Goal: Find specific page/section: Find specific page/section

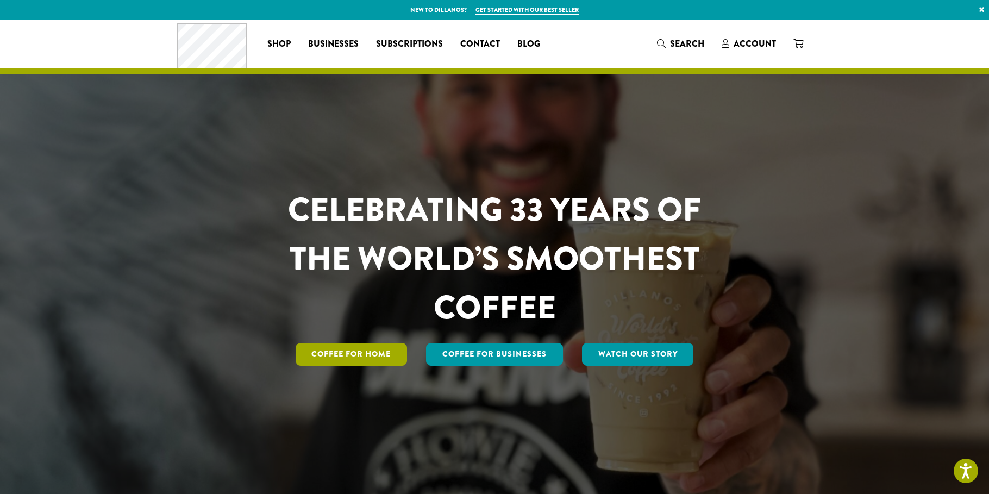
click at [363, 353] on link "Coffee for Home" at bounding box center [352, 354] width 112 height 23
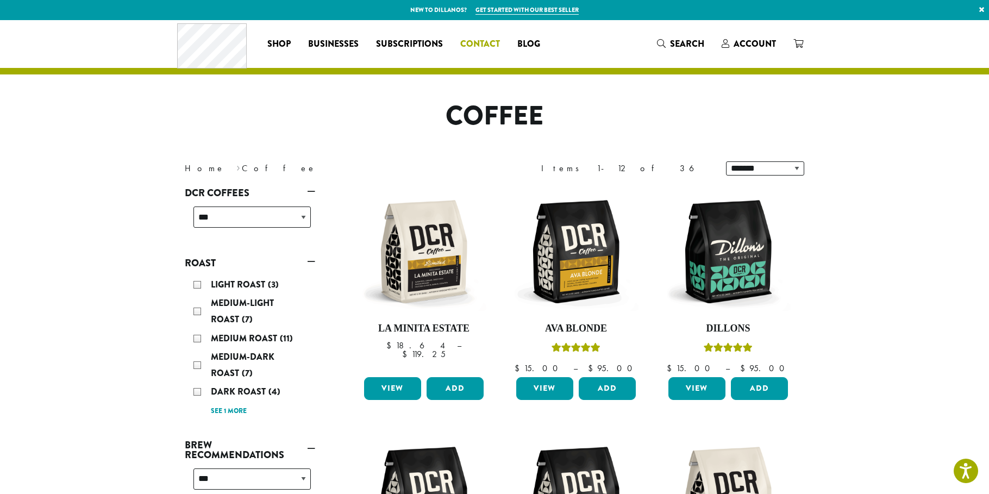
click at [479, 40] on span "Contact" at bounding box center [480, 44] width 40 height 14
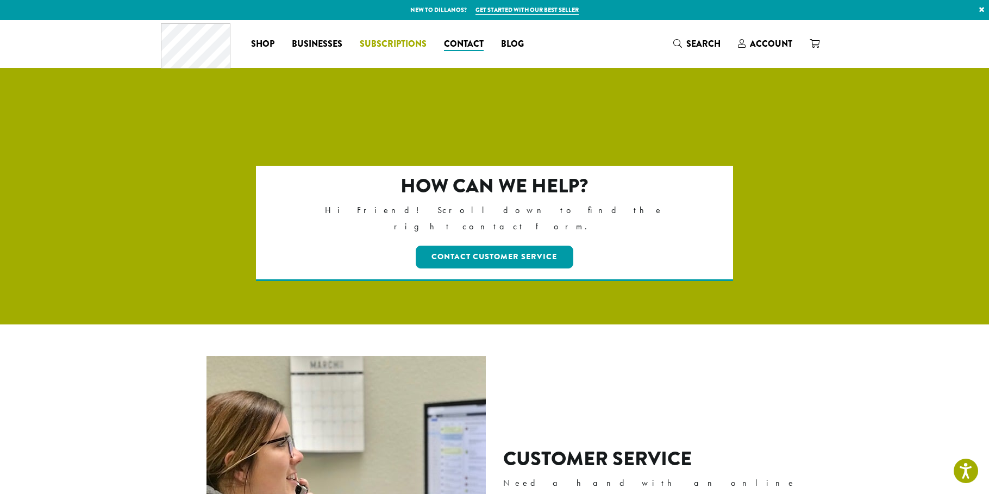
click at [386, 42] on span "Subscriptions" at bounding box center [393, 44] width 67 height 14
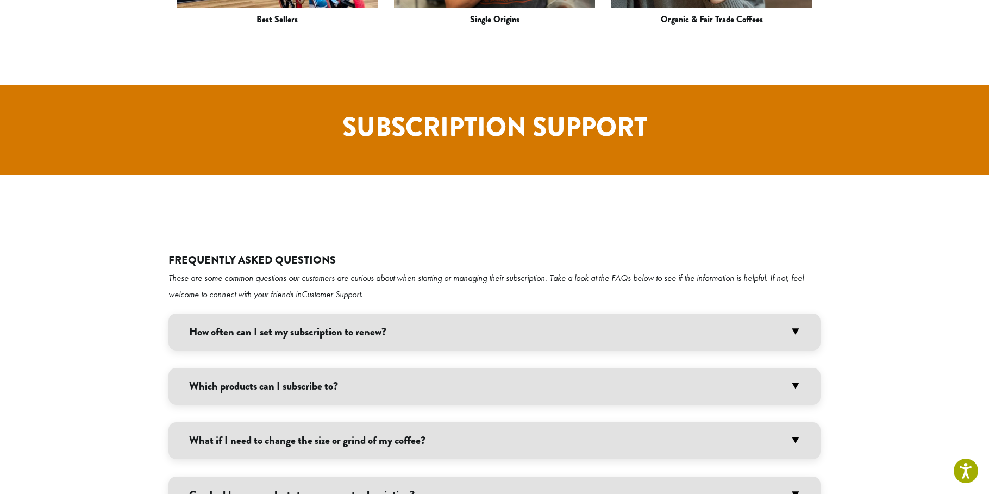
scroll to position [1902, 0]
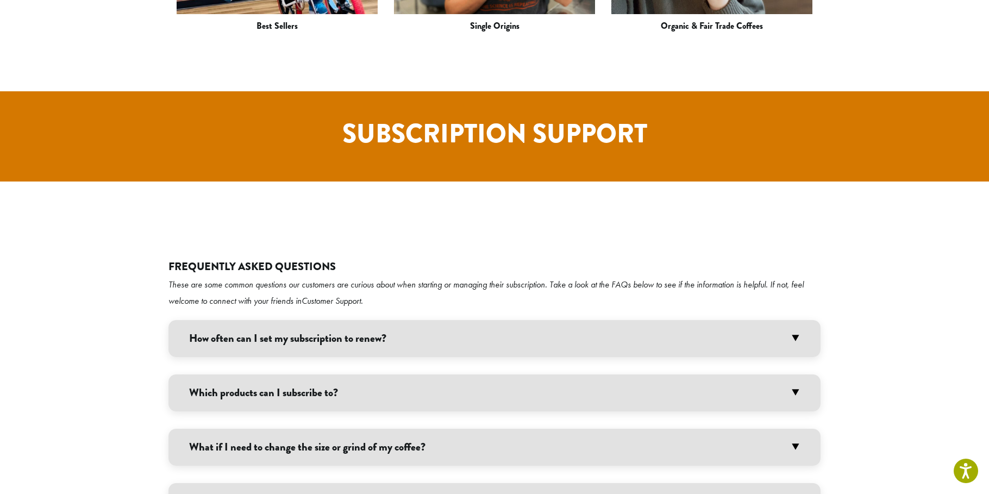
click at [522, 320] on h3 "How often can I set my subscription to renew?" at bounding box center [494, 338] width 652 height 37
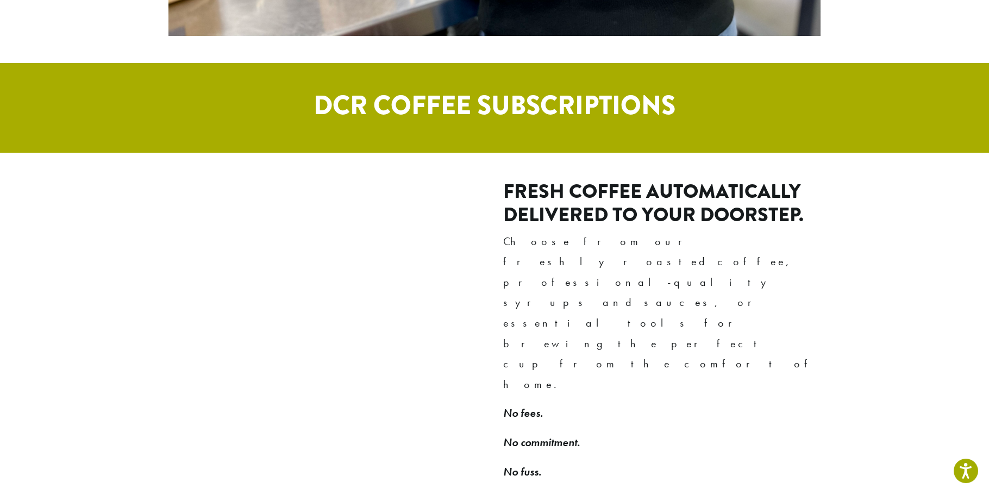
scroll to position [706, 0]
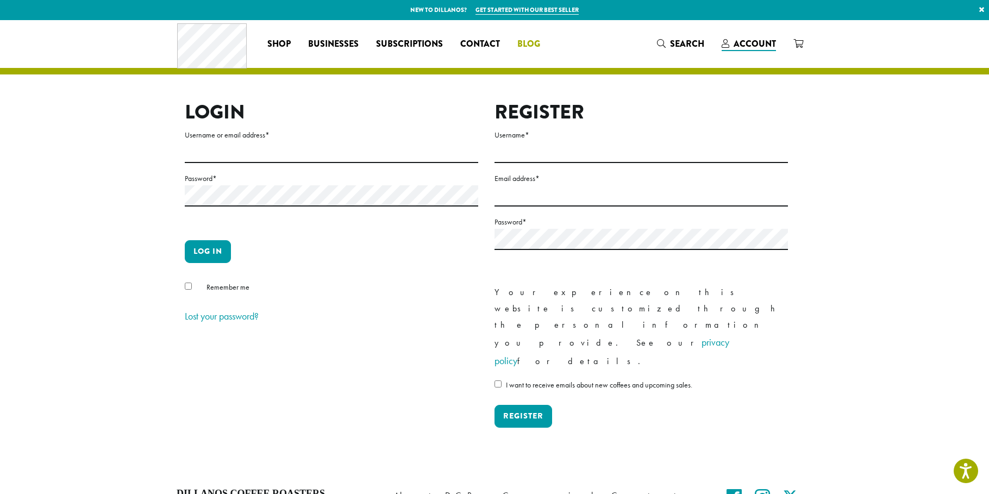
click at [528, 41] on span "Blog" at bounding box center [528, 44] width 23 height 14
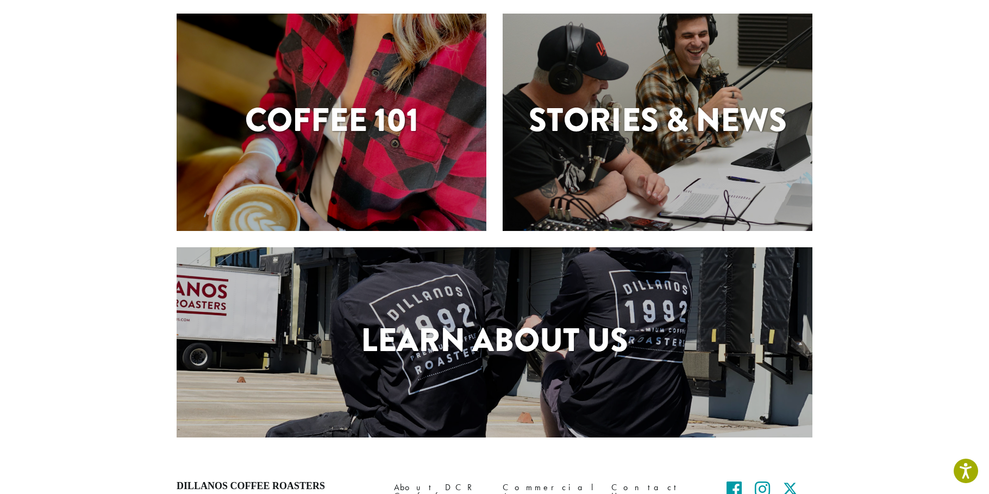
scroll to position [402, 0]
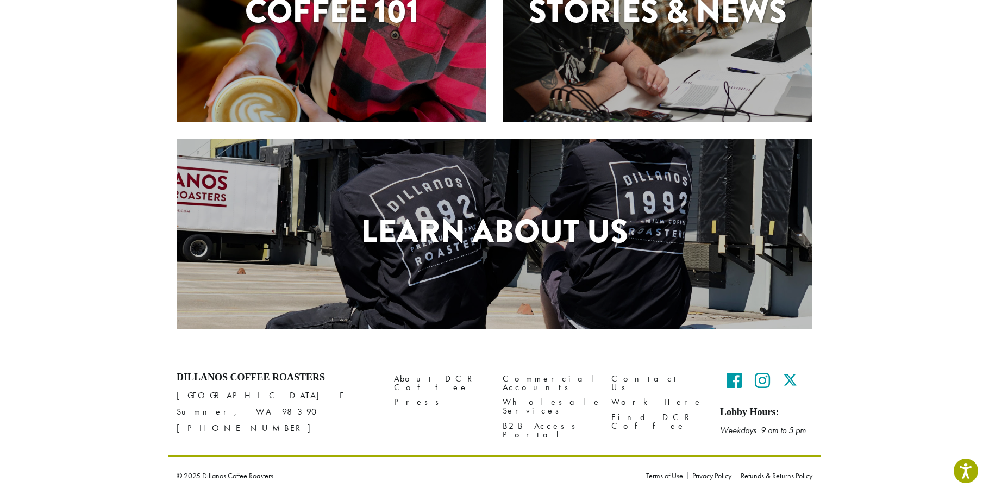
click at [539, 228] on h1 "Learn About Us" at bounding box center [495, 231] width 636 height 49
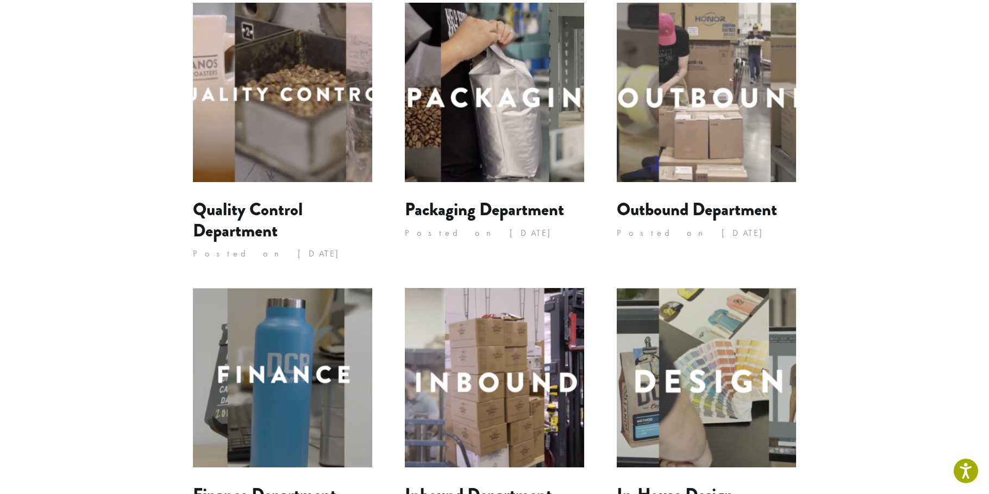
scroll to position [371, 0]
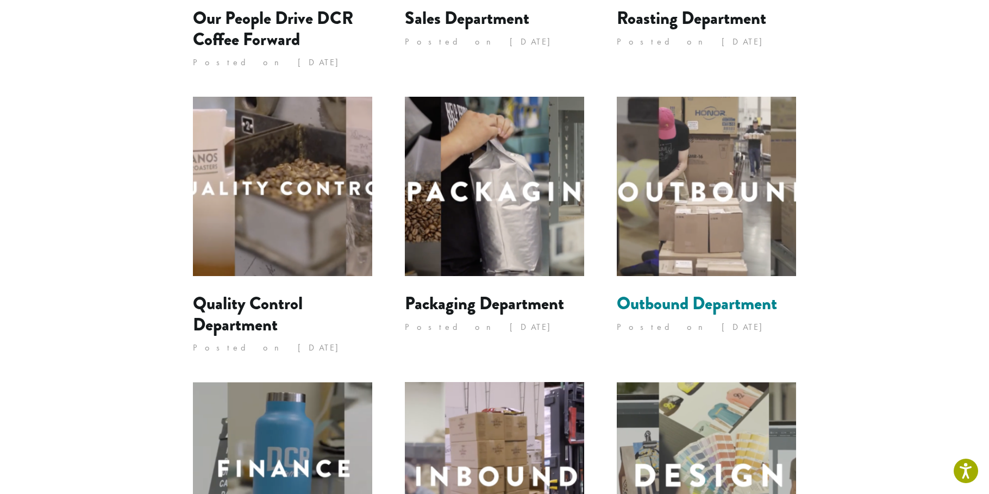
click at [694, 301] on link "Outbound Department" at bounding box center [697, 304] width 160 height 26
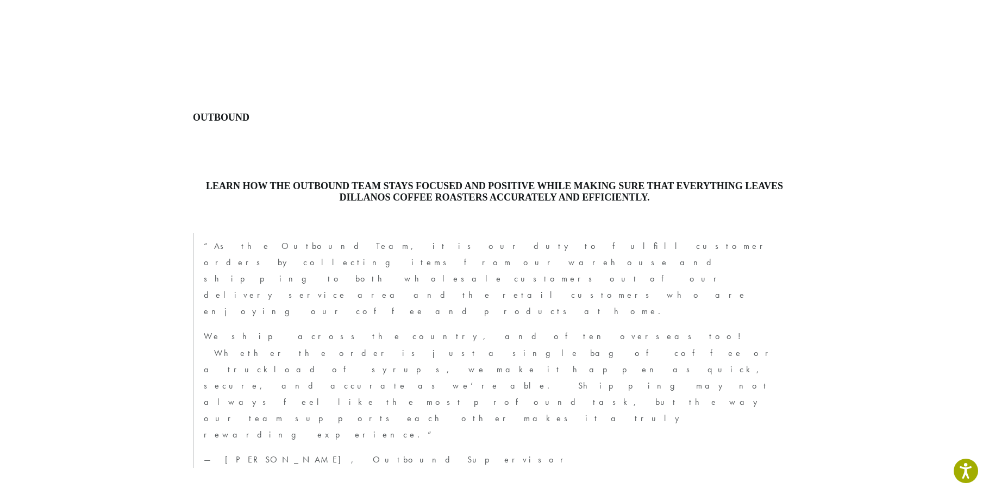
scroll to position [509, 0]
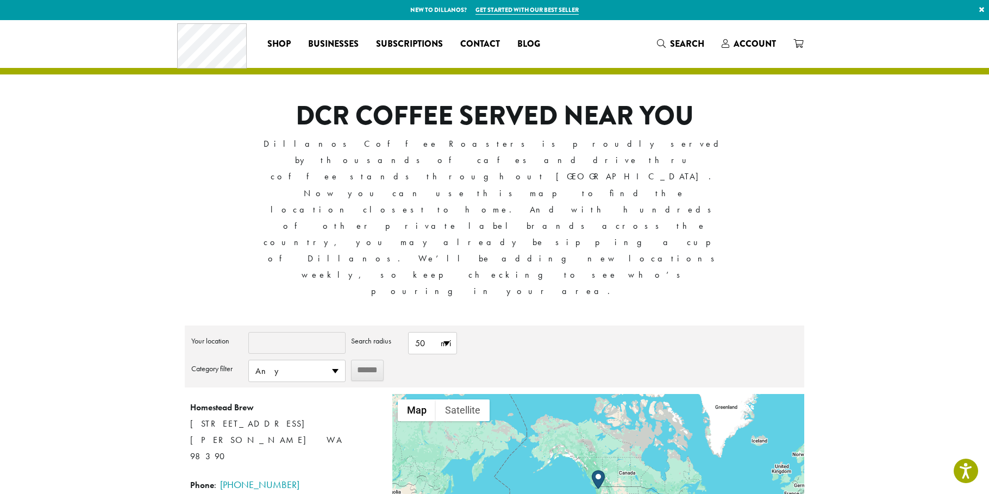
type input "*****"
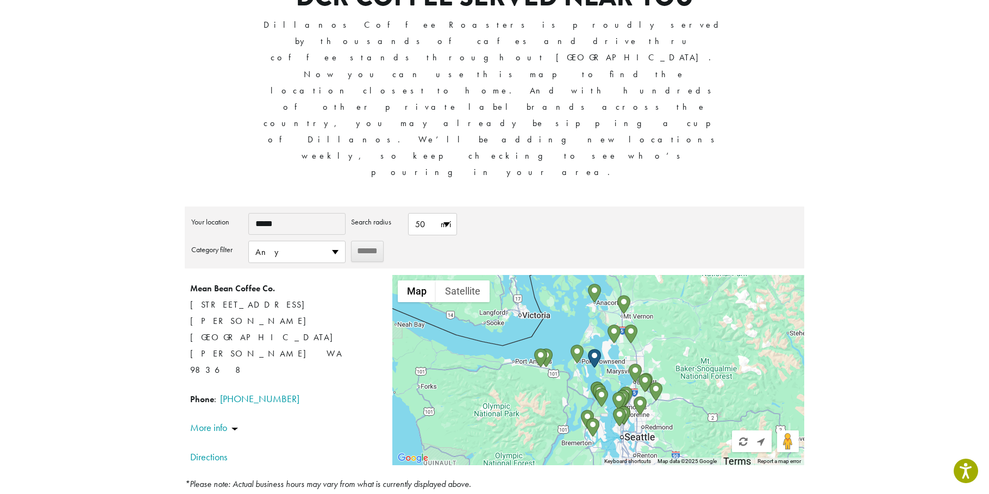
scroll to position [163, 0]
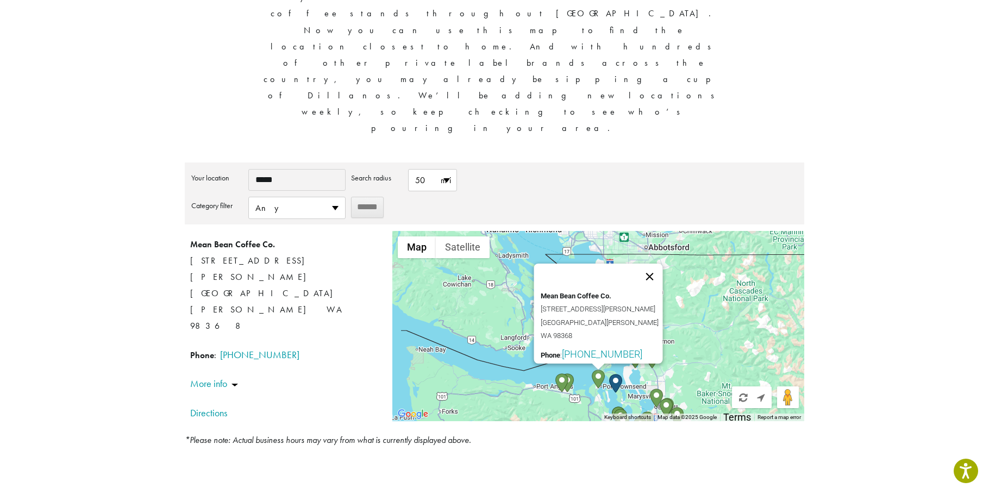
click at [656, 264] on button "Close" at bounding box center [649, 277] width 26 height 26
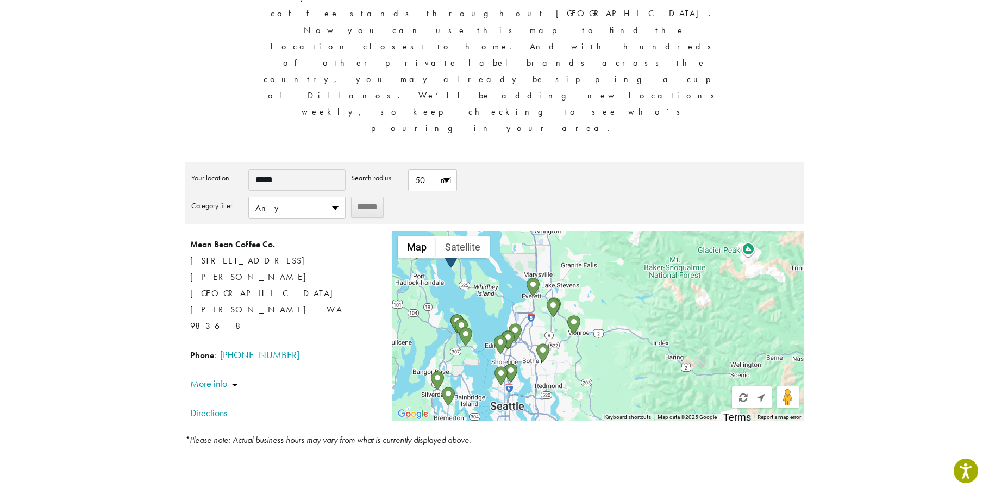
drag, startPoint x: 672, startPoint y: 214, endPoint x: 625, endPoint y: 62, distance: 159.3
click at [625, 162] on div "**********" at bounding box center [494, 291] width 619 height 259
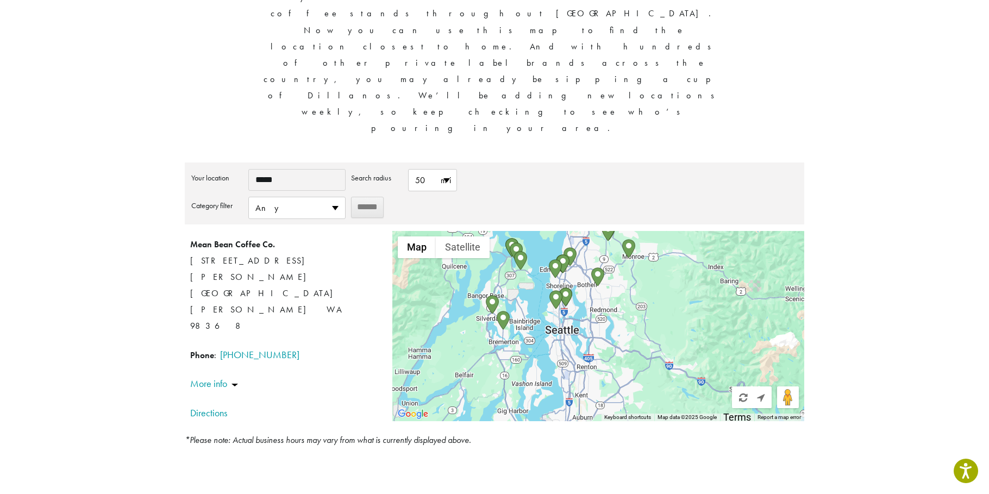
drag, startPoint x: 650, startPoint y: 267, endPoint x: 704, endPoint y: 203, distance: 83.3
click at [704, 231] on div at bounding box center [598, 326] width 412 height 190
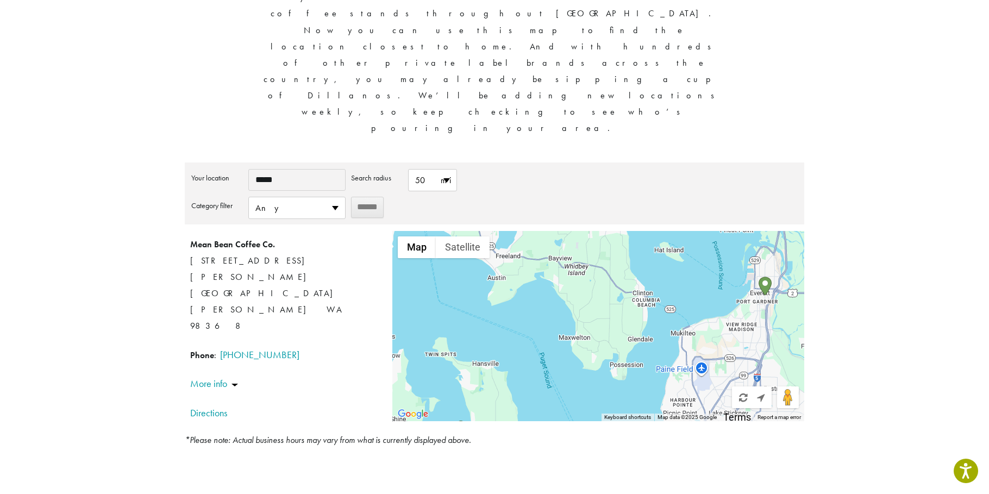
drag, startPoint x: 564, startPoint y: 154, endPoint x: 554, endPoint y: 493, distance: 339.2
click at [554, 493] on div "Shop All Coffee Drink Ingredients DCR Merchandise Brew & Serve Businesses Subsc…" at bounding box center [494, 240] width 989 height 766
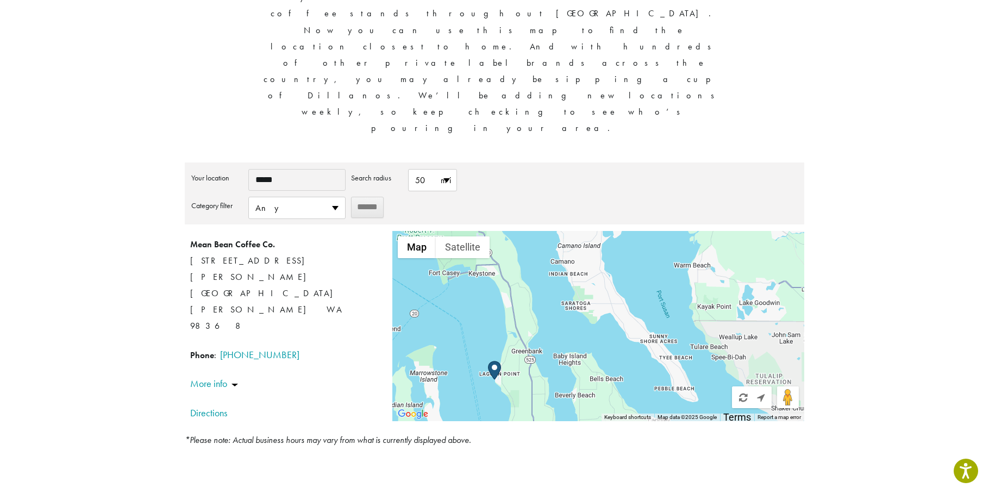
drag, startPoint x: 503, startPoint y: 257, endPoint x: 559, endPoint y: 458, distance: 208.8
click at [559, 458] on div "Shop All Coffee Drink Ingredients DCR Merchandise Brew & Serve Businesses Subsc…" at bounding box center [494, 240] width 989 height 766
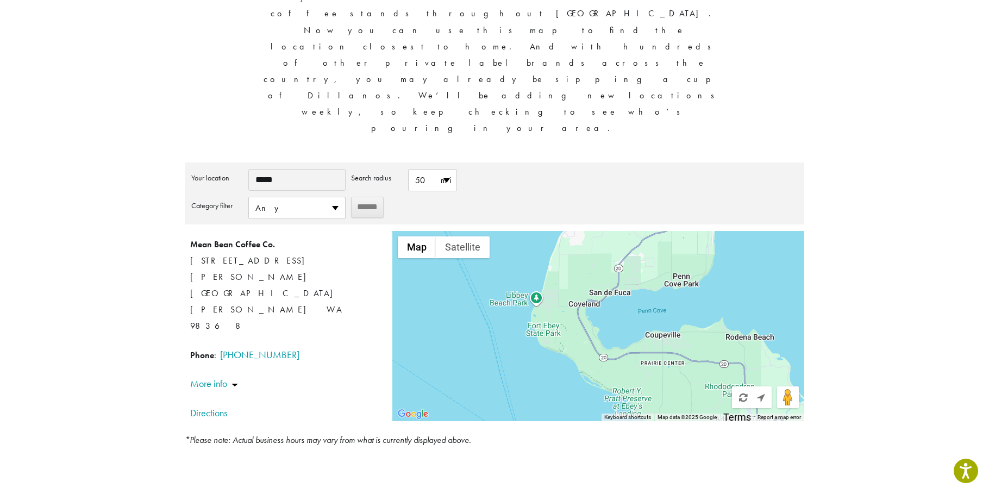
drag, startPoint x: 607, startPoint y: 159, endPoint x: 953, endPoint y: 493, distance: 481.1
click at [953, 493] on div "Shop All Coffee Drink Ingredients DCR Merchandise Brew & Serve Businesses Subsc…" at bounding box center [494, 240] width 989 height 766
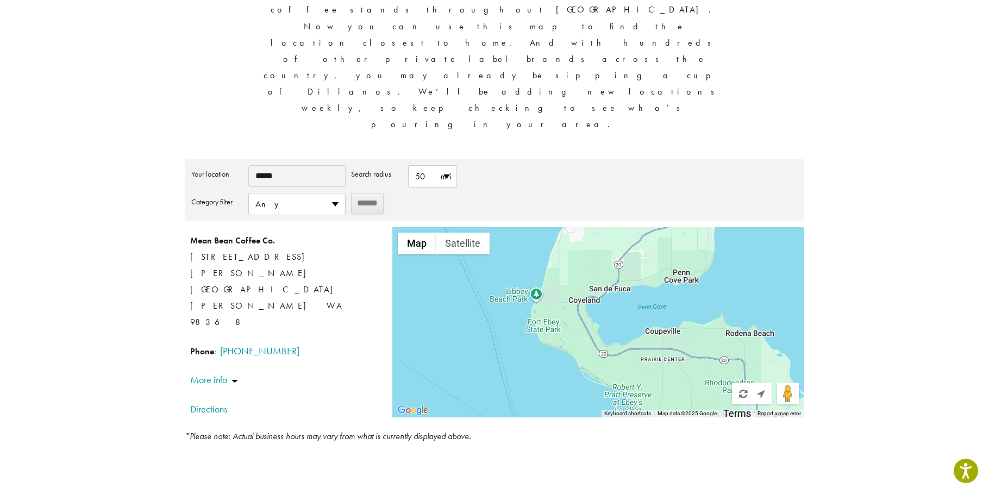
drag, startPoint x: 953, startPoint y: 491, endPoint x: 502, endPoint y: 454, distance: 452.0
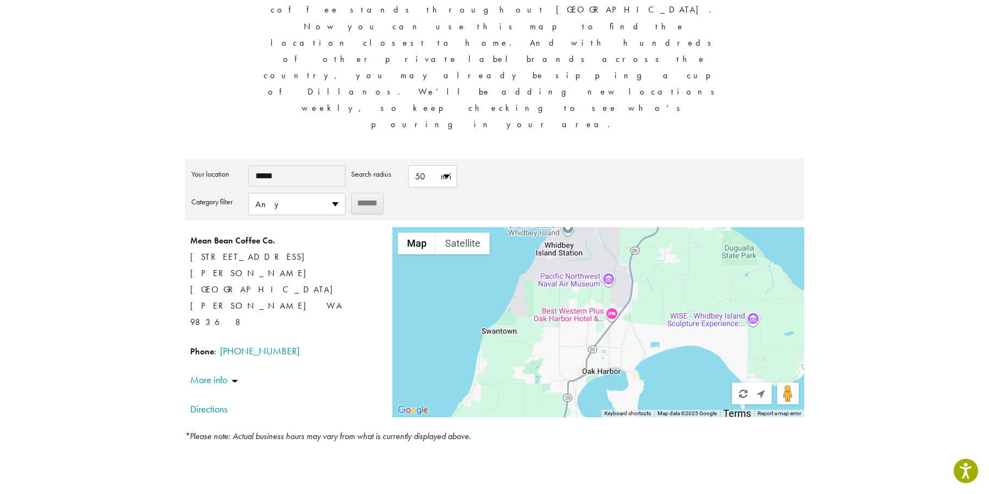
drag, startPoint x: 465, startPoint y: 221, endPoint x: 325, endPoint y: 385, distance: 215.9
click at [335, 396] on div "Shop All Coffee Drink Ingredients DCR Merchandise Brew & Serve Businesses Subsc…" at bounding box center [494, 236] width 989 height 766
click at [422, 233] on button "Map" at bounding box center [417, 244] width 38 height 22
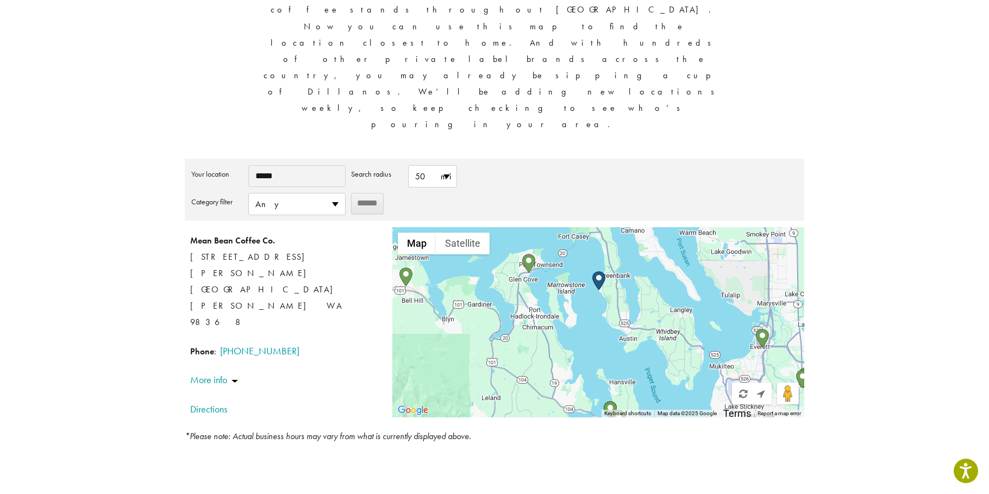
drag, startPoint x: 532, startPoint y: 263, endPoint x: 493, endPoint y: 27, distance: 239.6
click at [493, 27] on div "**********" at bounding box center [494, 166] width 652 height 626
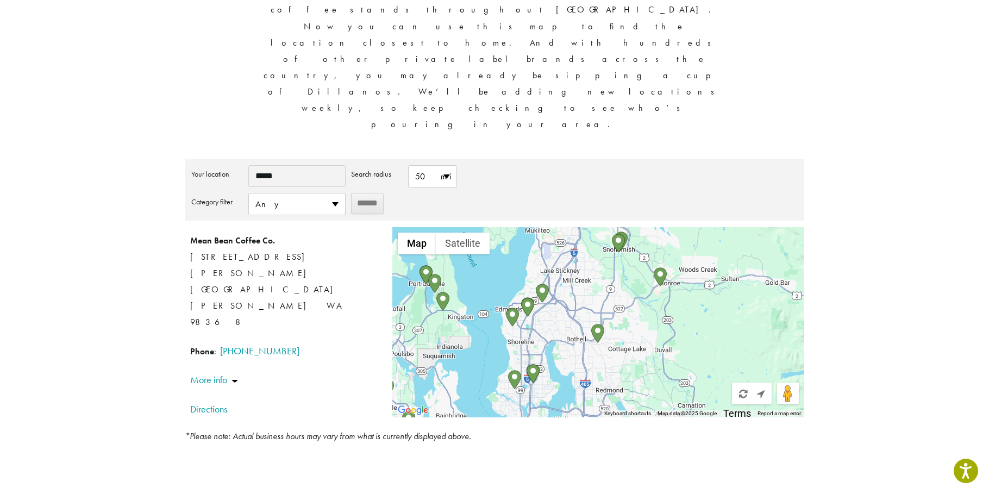
drag, startPoint x: 659, startPoint y: 278, endPoint x: 489, endPoint y: 143, distance: 216.2
click at [489, 227] on div at bounding box center [598, 322] width 412 height 190
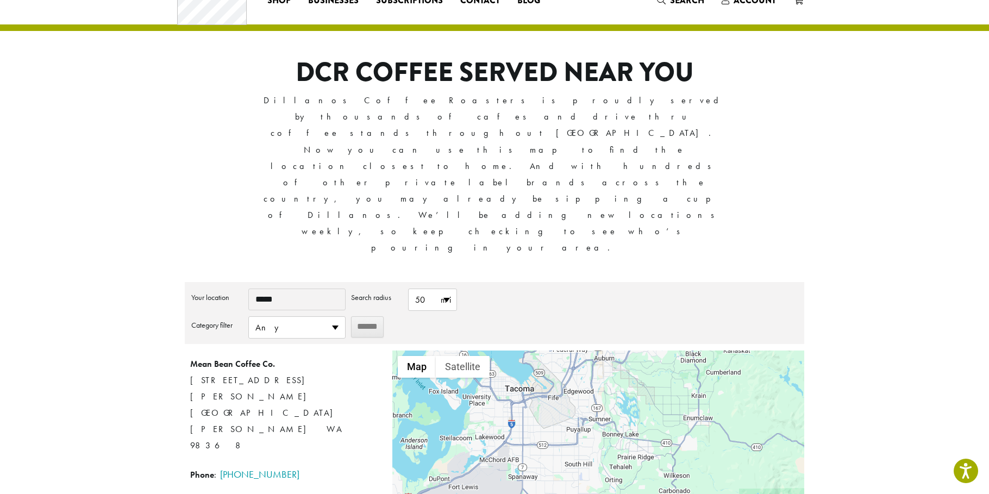
scroll to position [0, 0]
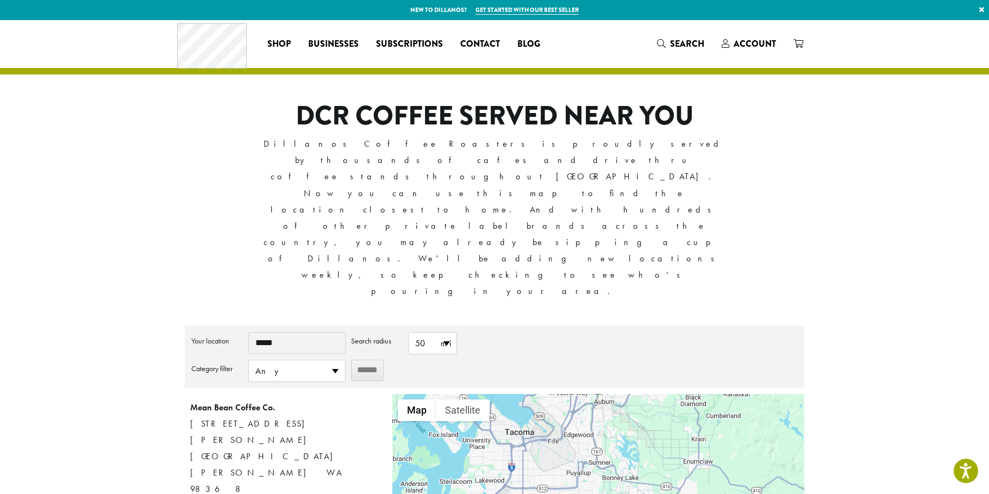
drag, startPoint x: 490, startPoint y: 258, endPoint x: 528, endPoint y: -16, distance: 277.0
click at [528, 0] on html "Accessibility Screen-Reader Guide, Feedback, and Issue Reporting | New window N…" at bounding box center [494, 392] width 989 height 785
drag, startPoint x: 629, startPoint y: 461, endPoint x: 691, endPoint y: 241, distance: 229.1
click at [691, 325] on div "**********" at bounding box center [494, 454] width 619 height 259
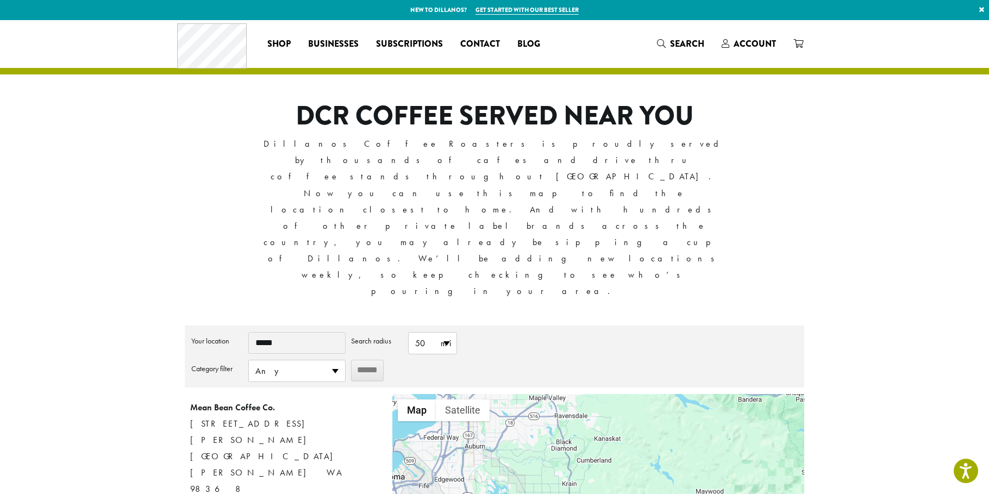
drag, startPoint x: 647, startPoint y: 396, endPoint x: 500, endPoint y: 437, distance: 152.4
click at [500, 437] on div at bounding box center [598, 489] width 412 height 190
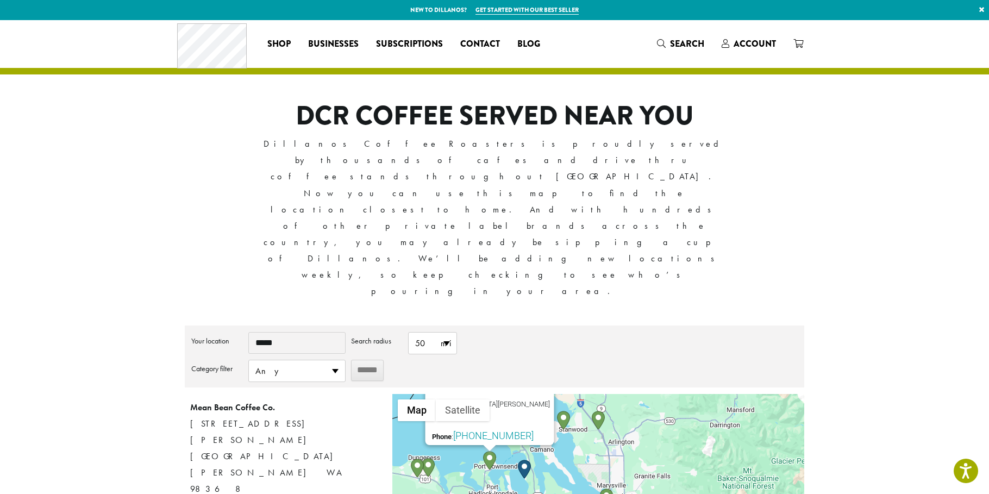
drag, startPoint x: 418, startPoint y: 368, endPoint x: 405, endPoint y: 327, distance: 42.8
click at [405, 394] on div "Mean Bean Coffee Co. [STREET_ADDRESS][PERSON_NAME] [GEOGRAPHIC_DATA][PERSON_NAM…" at bounding box center [598, 489] width 412 height 190
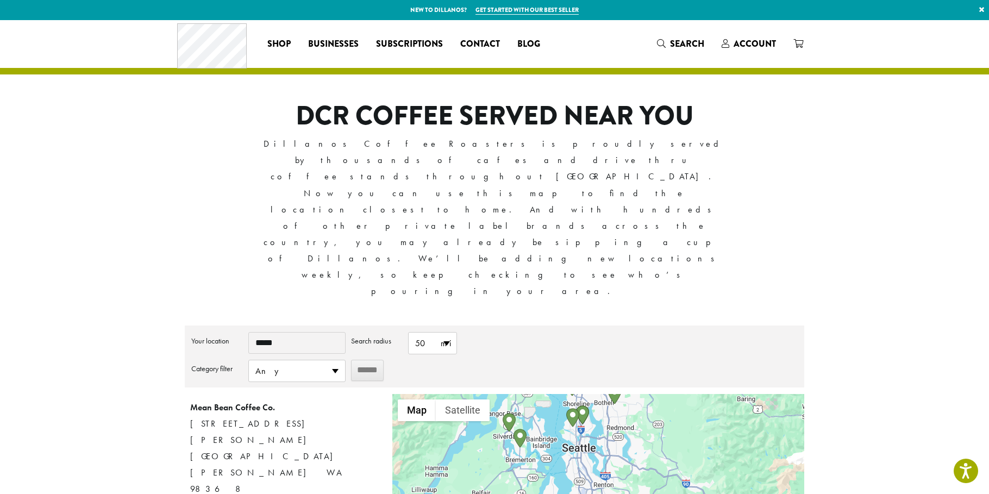
drag, startPoint x: 748, startPoint y: 409, endPoint x: 747, endPoint y: 242, distance: 167.4
click at [747, 325] on div "**********" at bounding box center [494, 454] width 619 height 259
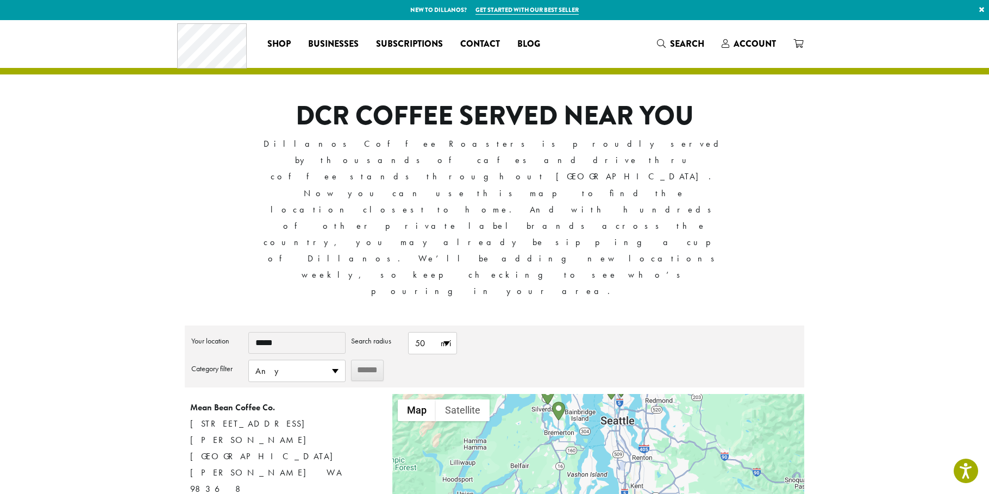
drag, startPoint x: 676, startPoint y: 461, endPoint x: 718, endPoint y: 430, distance: 52.1
click at [718, 430] on div "Mean Bean Coffee Co. [STREET_ADDRESS][PERSON_NAME] [GEOGRAPHIC_DATA][PERSON_NAM…" at bounding box center [598, 489] width 412 height 190
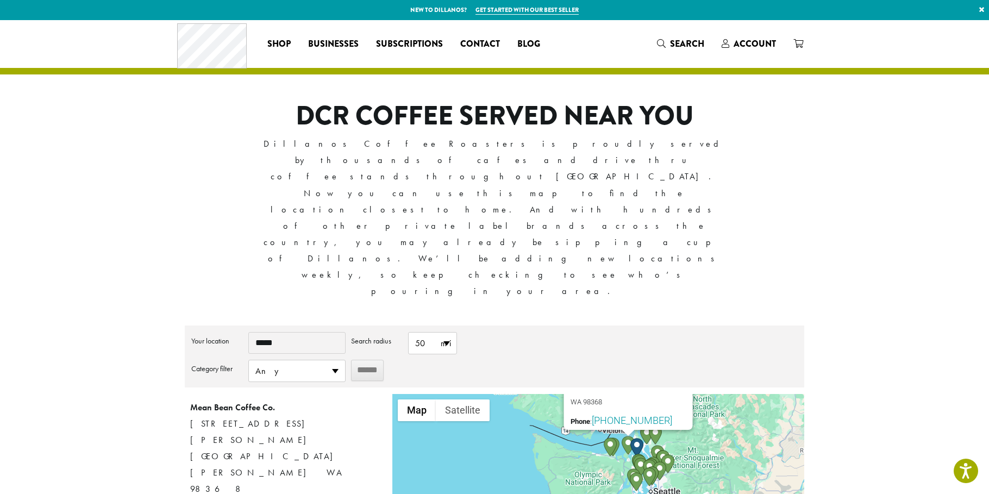
drag, startPoint x: 755, startPoint y: 387, endPoint x: 704, endPoint y: 389, distance: 50.5
click at [706, 394] on div "Mean Bean Coffee Co. [STREET_ADDRESS][PERSON_NAME] [GEOGRAPHIC_DATA][PERSON_NAM…" at bounding box center [598, 489] width 412 height 190
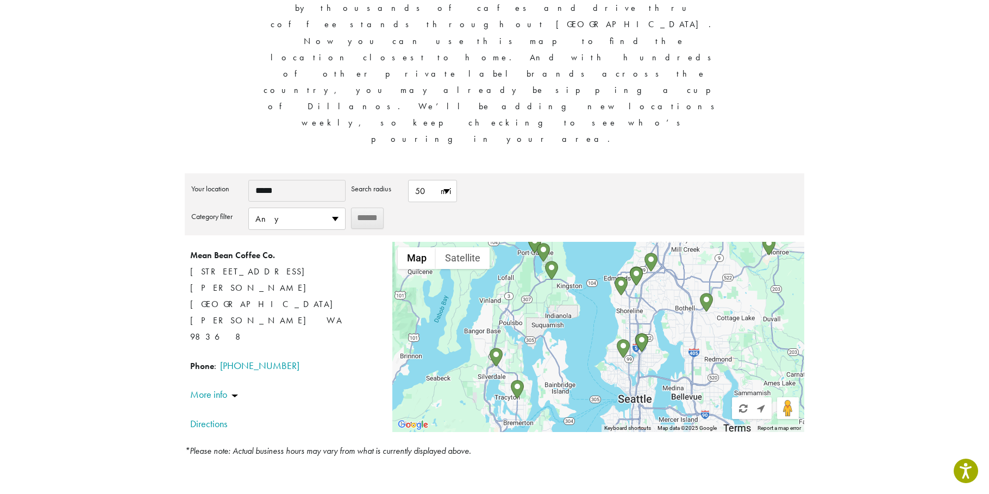
scroll to position [177, 0]
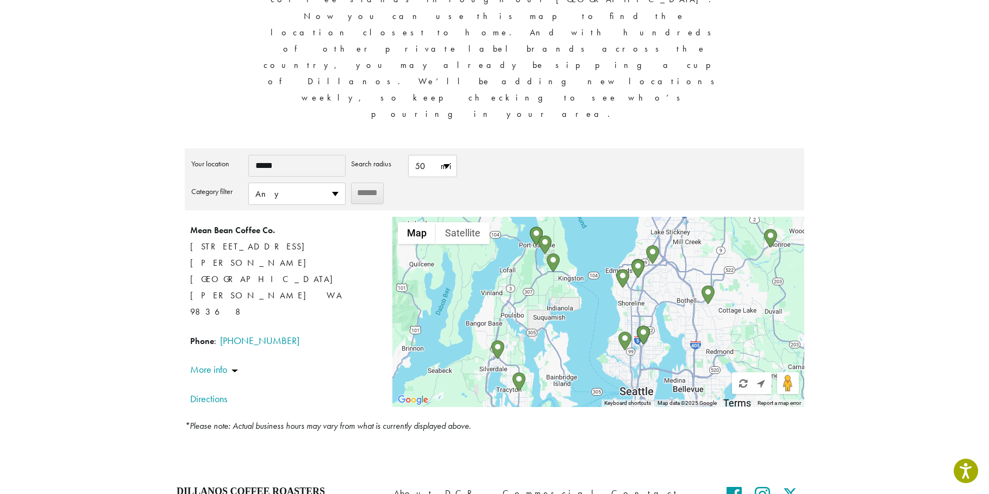
drag, startPoint x: 671, startPoint y: 415, endPoint x: 838, endPoint y: 486, distance: 181.4
click at [838, 486] on div "Shop All Coffee Drink Ingredients DCR Merchandise Brew & Serve Businesses Subsc…" at bounding box center [494, 226] width 989 height 766
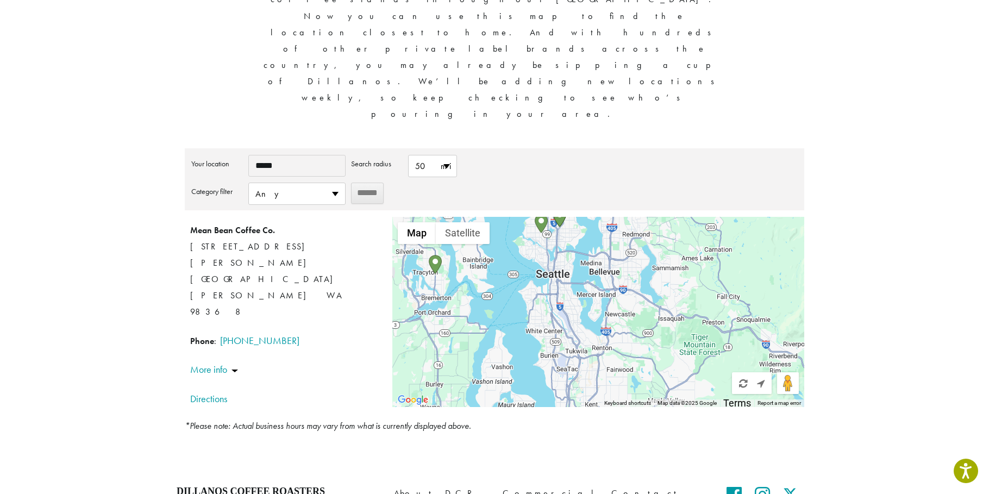
drag, startPoint x: 753, startPoint y: 231, endPoint x: 669, endPoint y: 112, distance: 145.8
click at [669, 217] on div "Mean Bean Coffee Co. [STREET_ADDRESS][PERSON_NAME] [GEOGRAPHIC_DATA][PERSON_NAM…" at bounding box center [598, 312] width 412 height 190
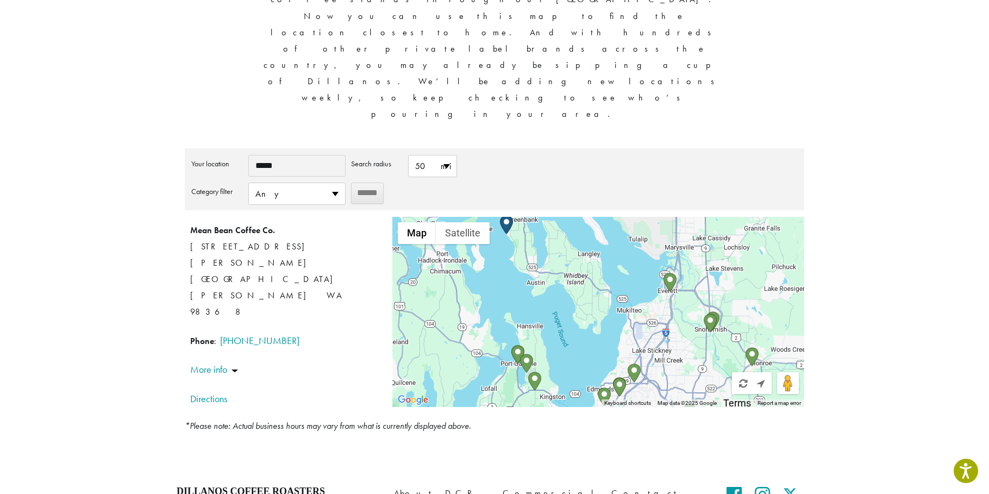
drag, startPoint x: 535, startPoint y: 261, endPoint x: 601, endPoint y: 493, distance: 241.7
click at [601, 493] on div "Shop All Coffee Drink Ingredients DCR Merchandise Brew & Serve Businesses Subsc…" at bounding box center [494, 226] width 989 height 766
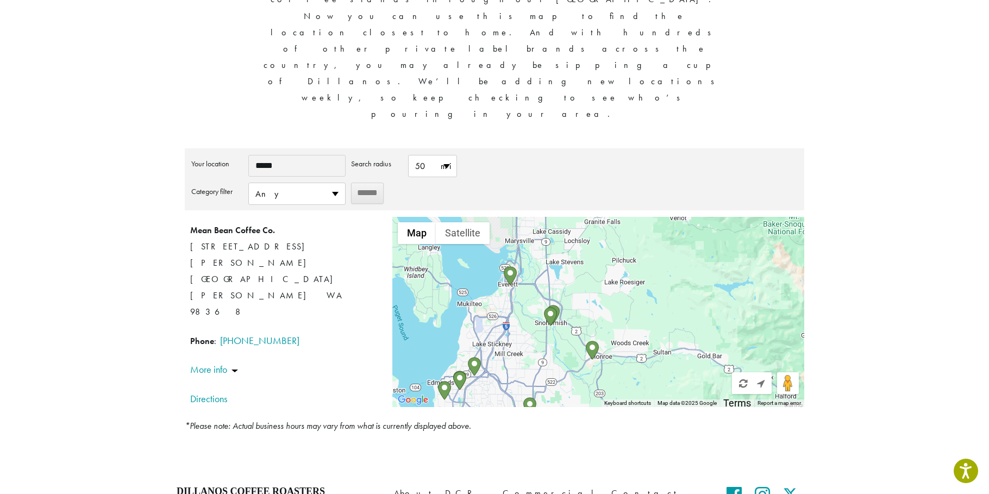
drag, startPoint x: 568, startPoint y: 228, endPoint x: 408, endPoint y: 223, distance: 159.8
click at [408, 223] on div "Mean Bean Coffee Co. [STREET_ADDRESS][PERSON_NAME] [GEOGRAPHIC_DATA][PERSON_NAM…" at bounding box center [598, 312] width 412 height 190
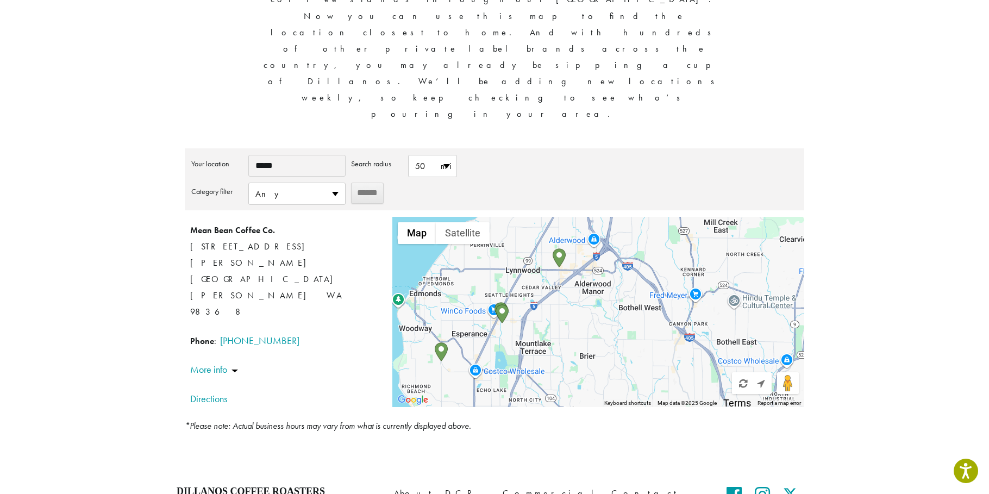
drag, startPoint x: 449, startPoint y: 230, endPoint x: 779, endPoint y: 120, distance: 348.1
click at [779, 217] on div "Mean Bean Coffee Co. [STREET_ADDRESS][PERSON_NAME] [GEOGRAPHIC_DATA][PERSON_NAM…" at bounding box center [598, 312] width 412 height 190
click at [781, 217] on div "Mean Bean Coffee Co. [STREET_ADDRESS][PERSON_NAME] [GEOGRAPHIC_DATA][PERSON_NAM…" at bounding box center [598, 312] width 412 height 190
click at [558, 248] on img "Coffee Driven" at bounding box center [559, 257] width 13 height 19
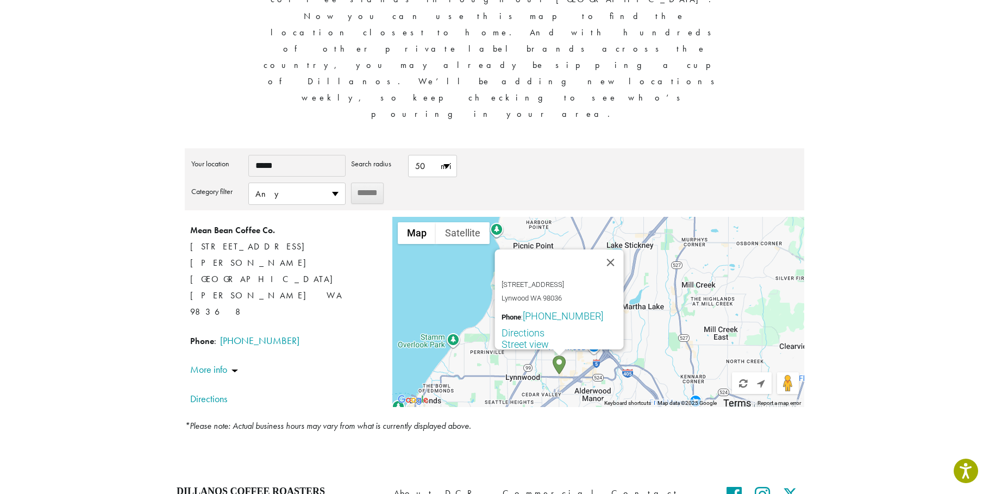
scroll to position [0, 0]
